Goal: Communication & Community: Answer question/provide support

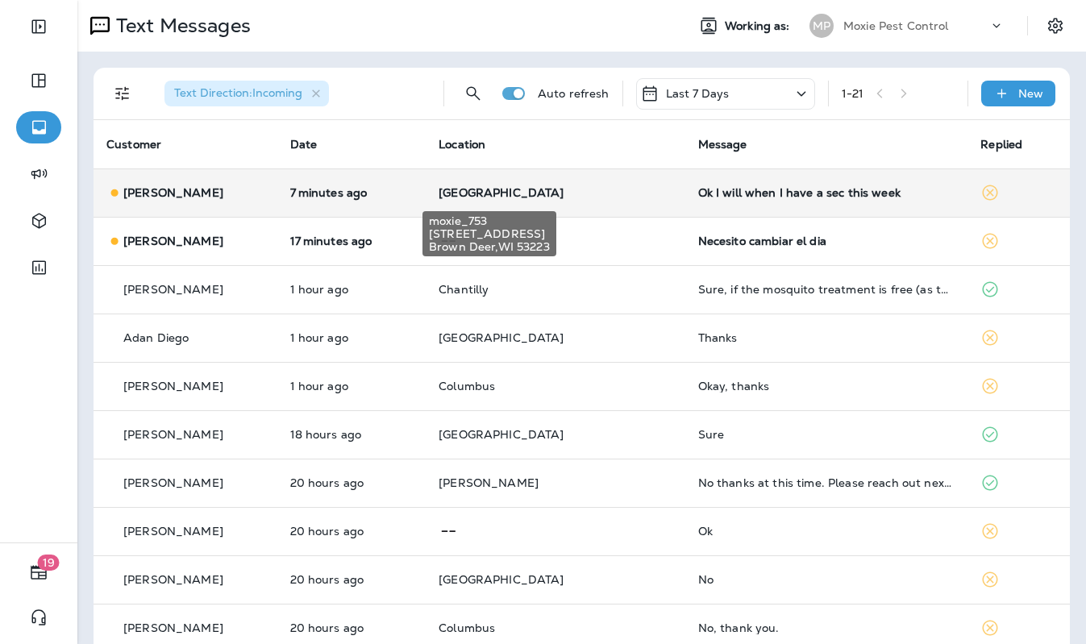
click at [484, 198] on span "[GEOGRAPHIC_DATA]" at bounding box center [501, 192] width 125 height 15
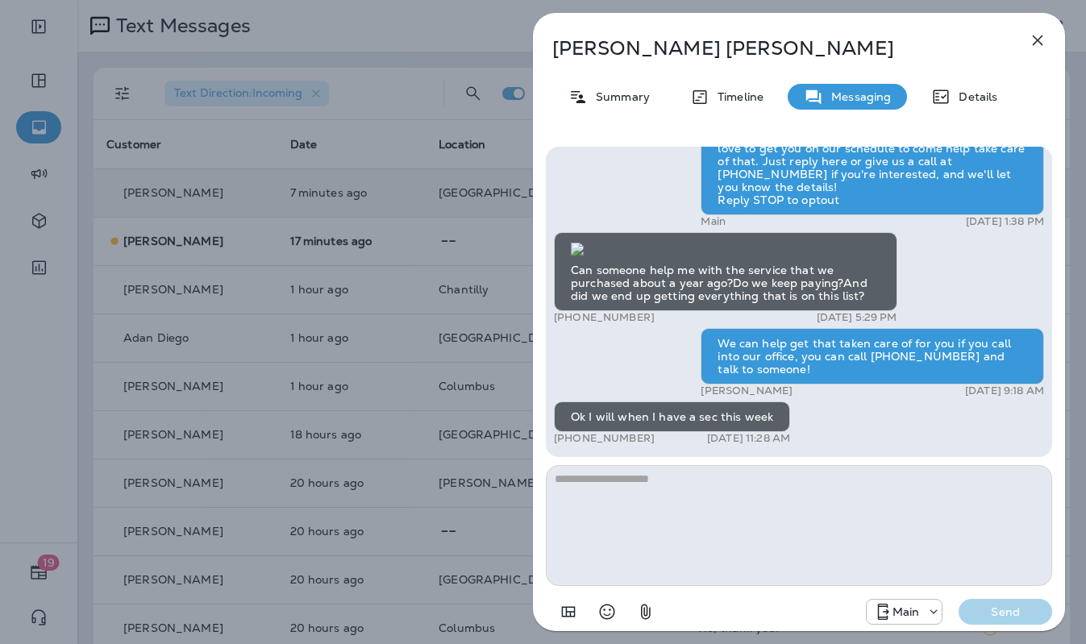
click at [1035, 32] on icon "button" at bounding box center [1037, 40] width 19 height 19
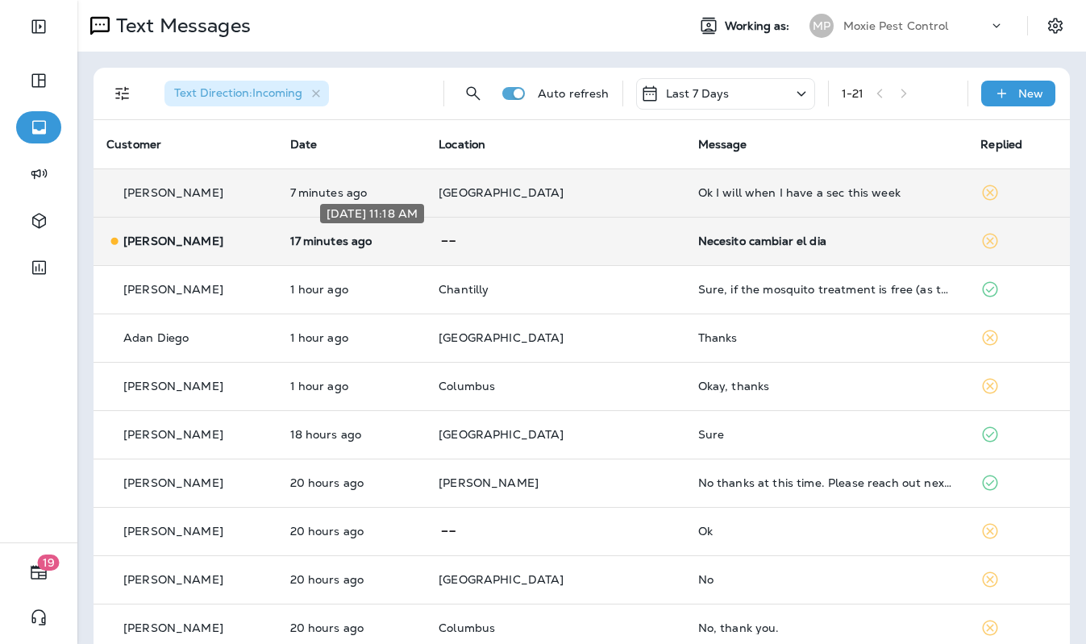
click at [414, 244] on p "17 minutes ago" at bounding box center [351, 241] width 123 height 13
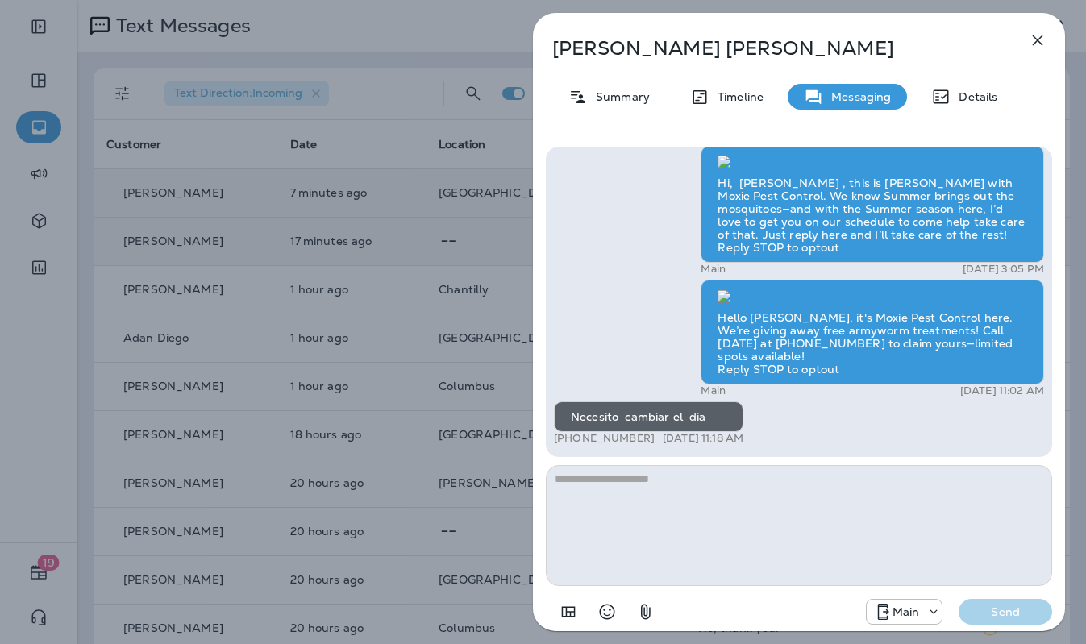
drag, startPoint x: 712, startPoint y: 417, endPoint x: 594, endPoint y: 418, distance: 117.7
click at [569, 417] on div "Necesito cambiar el dia" at bounding box center [648, 416] width 189 height 31
click at [595, 419] on div "Necesito cambiar el dia" at bounding box center [648, 416] width 189 height 31
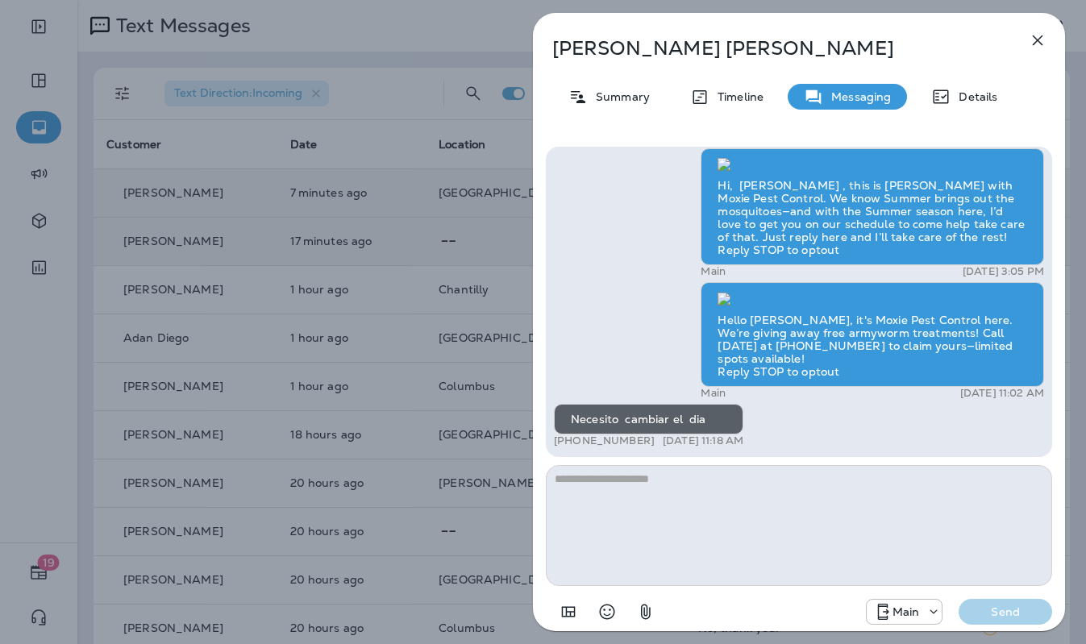
drag, startPoint x: 734, startPoint y: 422, endPoint x: 563, endPoint y: 418, distance: 170.9
click at [563, 418] on div "Necesito cambiar el dia" at bounding box center [648, 419] width 189 height 31
copy div "Necesito cambiar el dia"
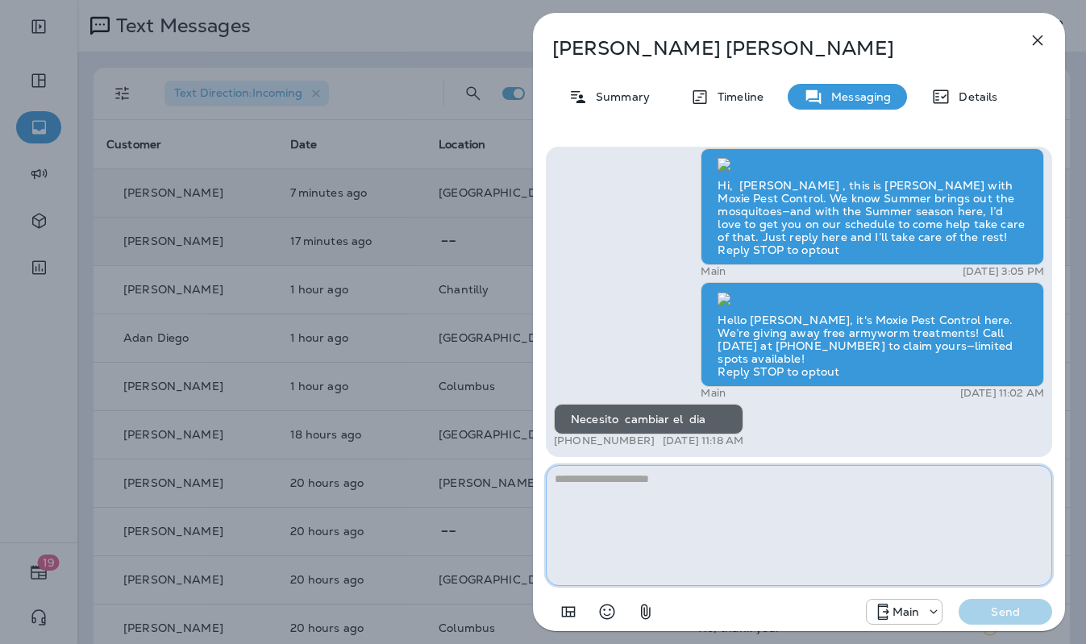
paste textarea "**********"
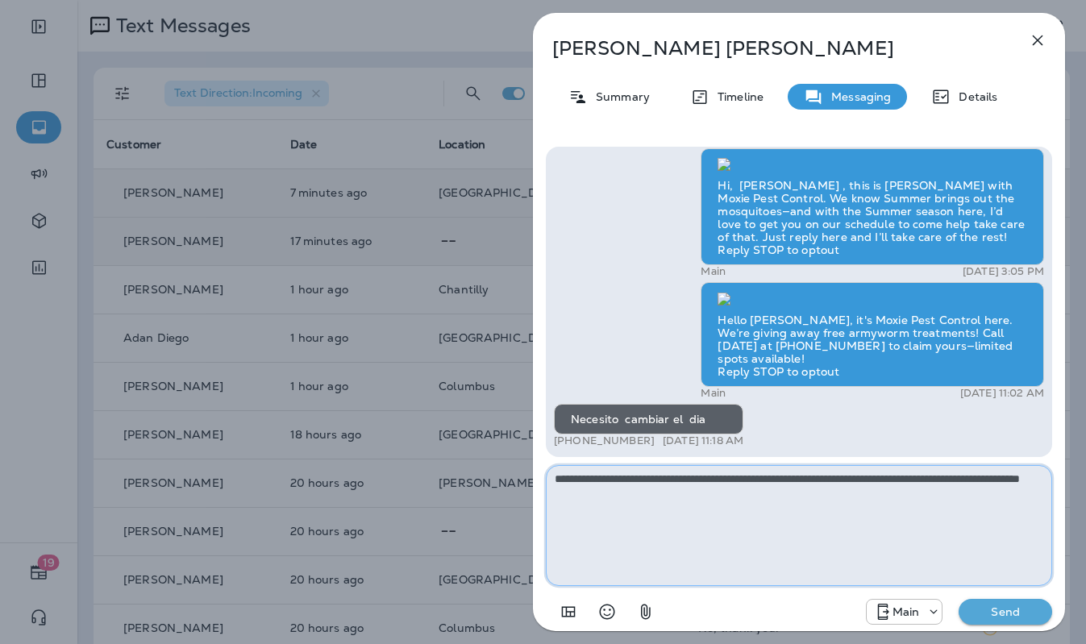
type textarea "**********"
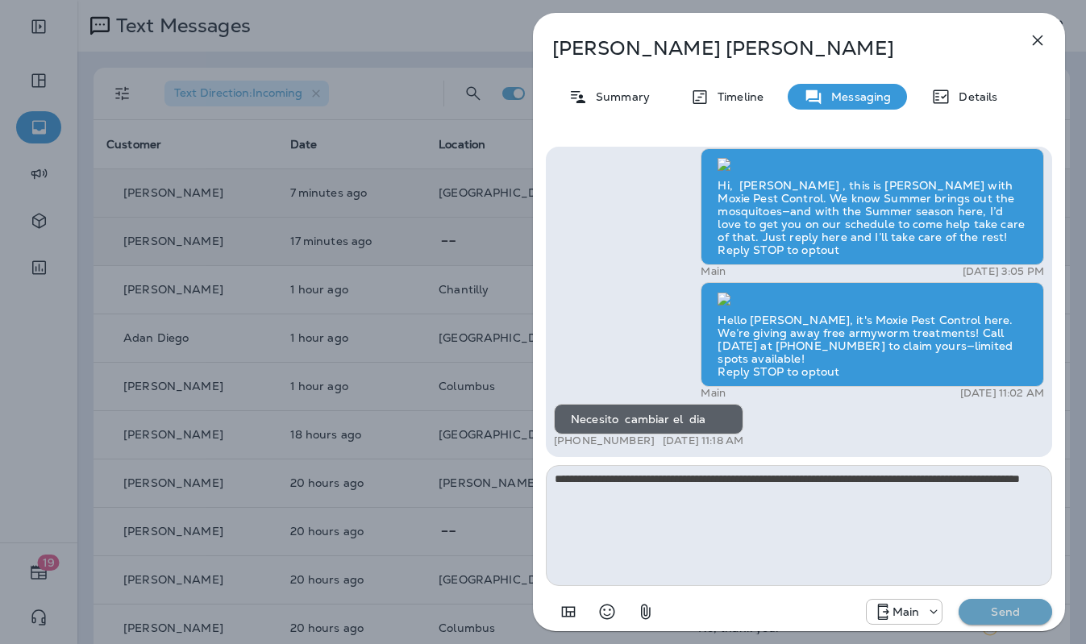
click at [1019, 612] on p "Send" at bounding box center [1005, 612] width 68 height 15
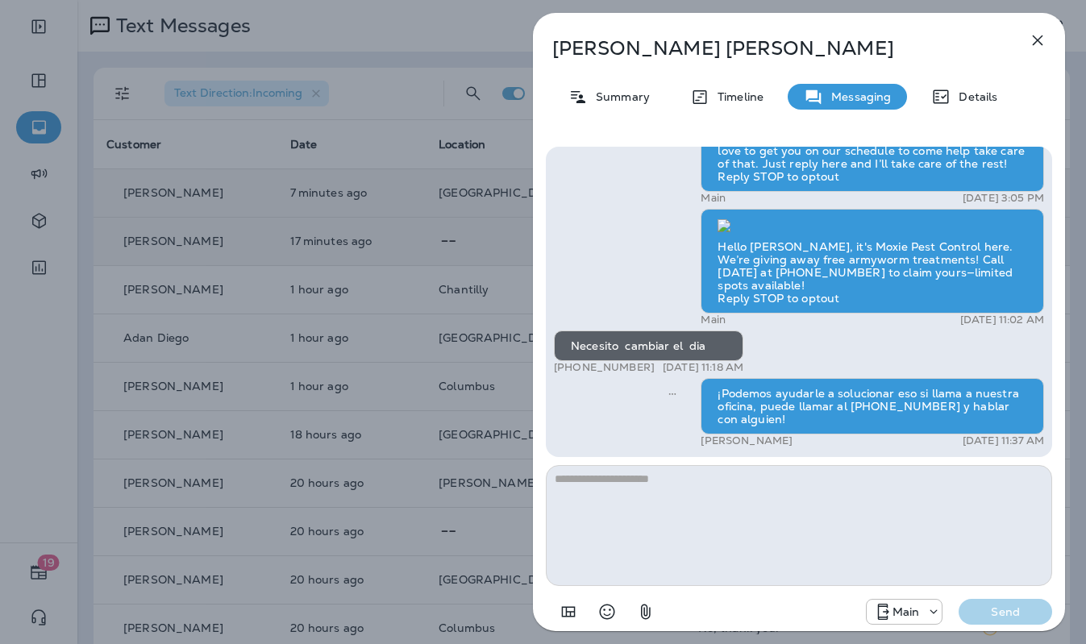
click at [489, 270] on div "Claudia Landin Summary Timeline Messaging Details Hi, Claudia , this is Noel wi…" at bounding box center [543, 322] width 1086 height 644
